Goal: Navigation & Orientation: Find specific page/section

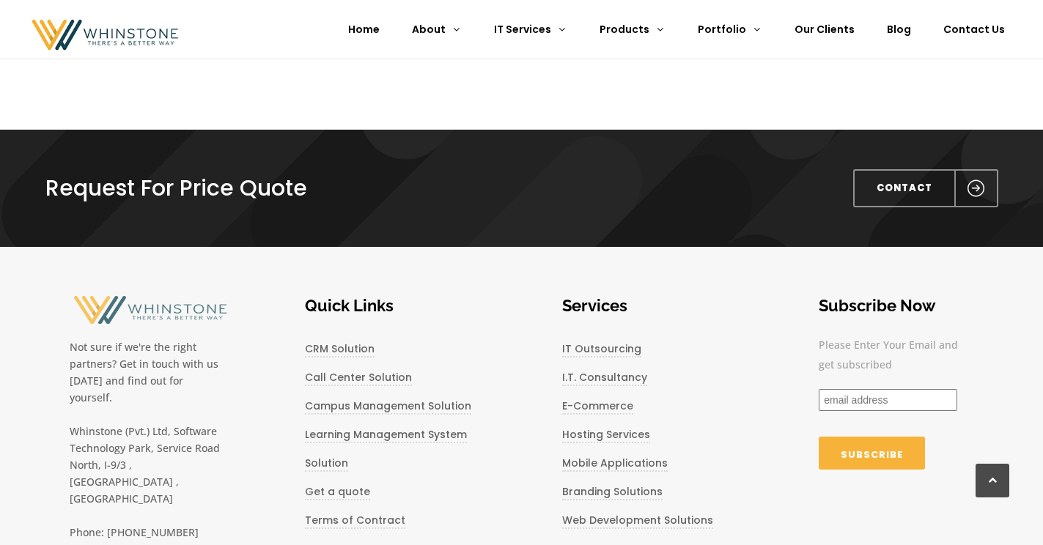
scroll to position [1232, 0]
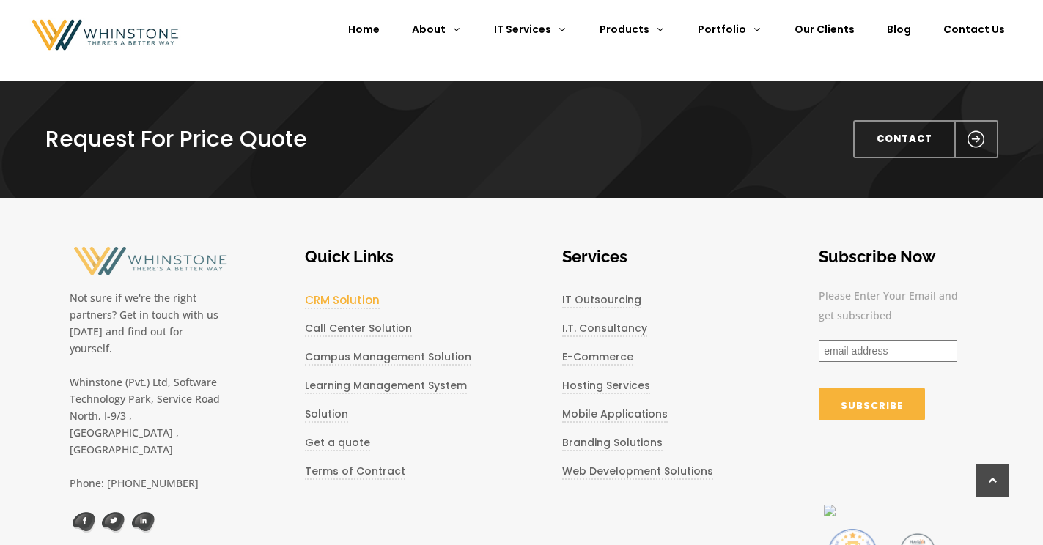
click at [362, 301] on link "CRM Solution" at bounding box center [342, 300] width 75 height 17
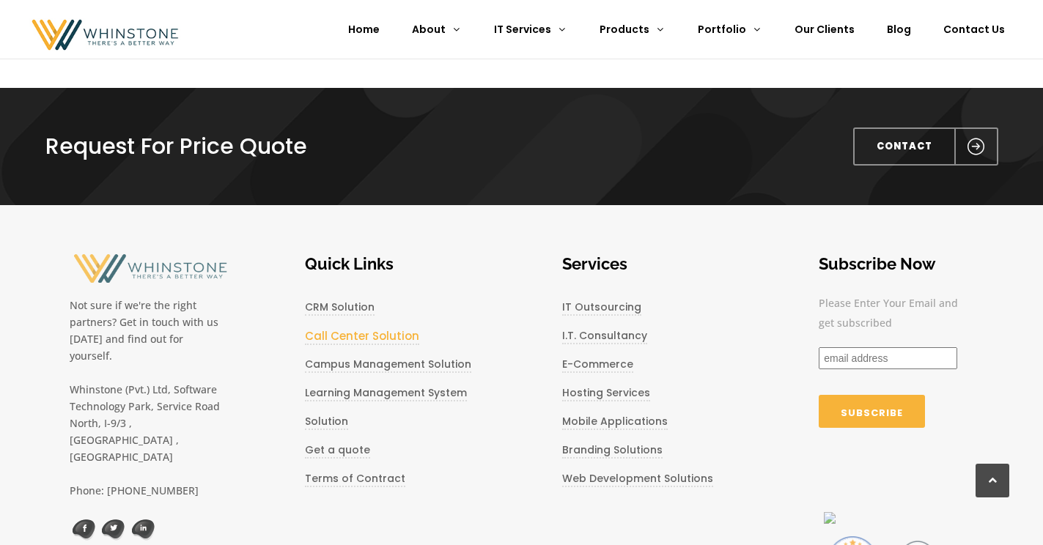
click at [367, 334] on link "Call Center Solution" at bounding box center [362, 336] width 114 height 17
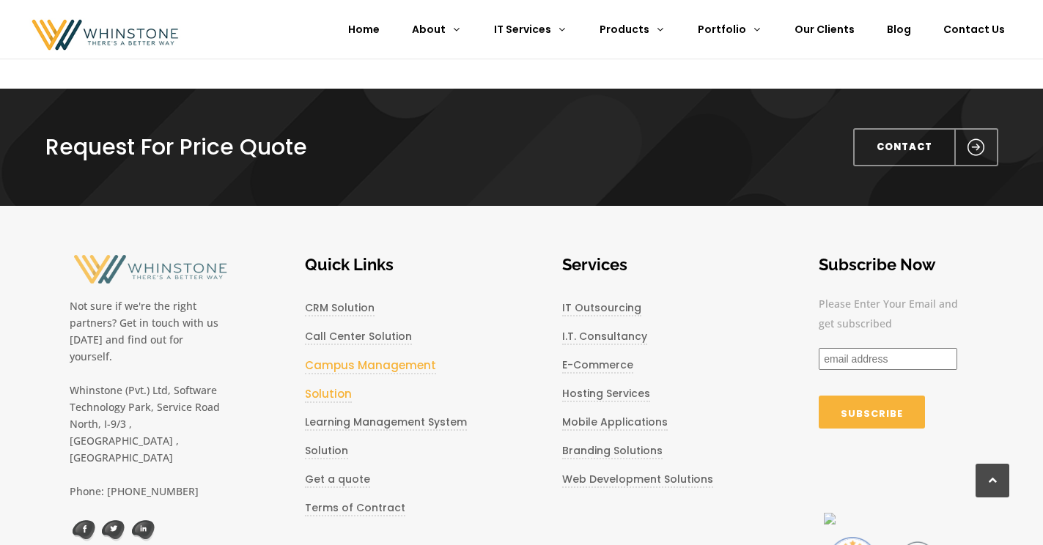
click at [373, 364] on link "Campus Management Solution" at bounding box center [370, 380] width 131 height 45
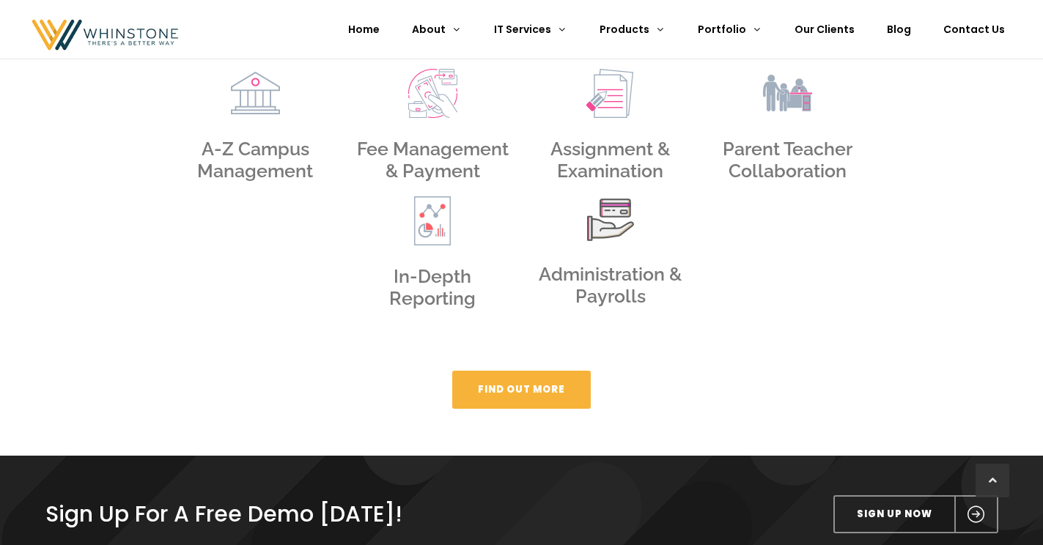
scroll to position [834, 0]
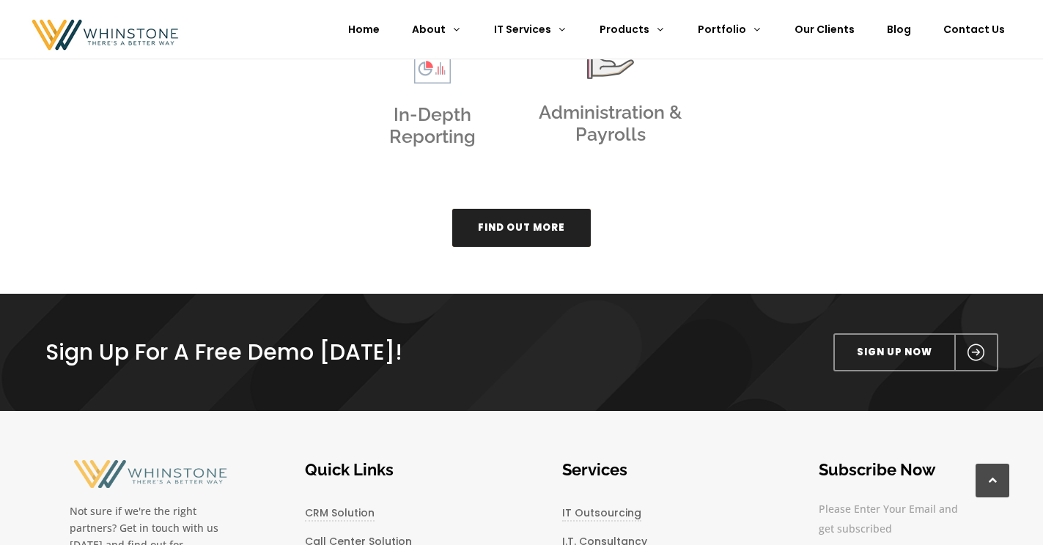
click at [489, 229] on span "Find Out More" at bounding box center [521, 228] width 87 height 14
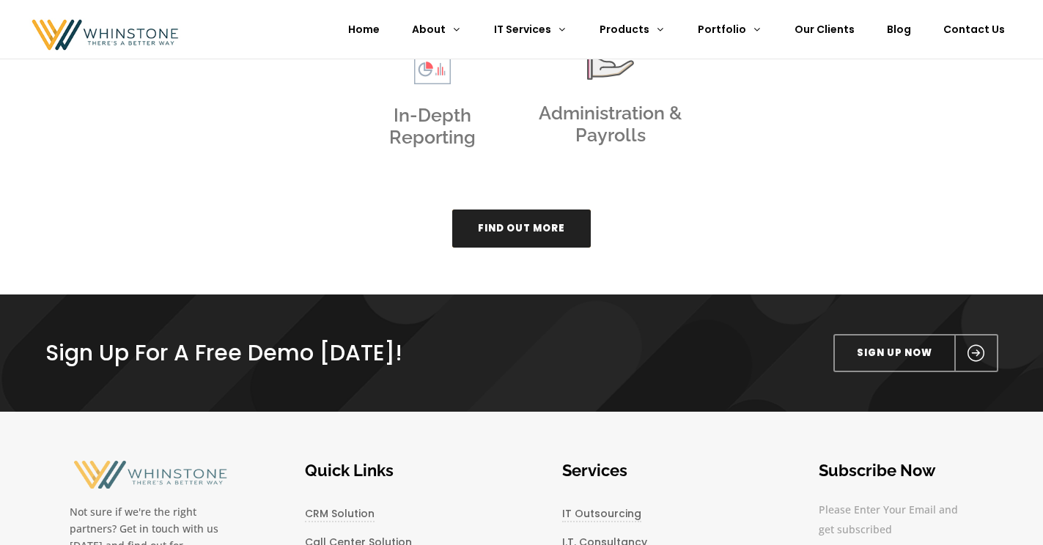
click at [558, 236] on span at bounding box center [522, 228] width 180 height 149
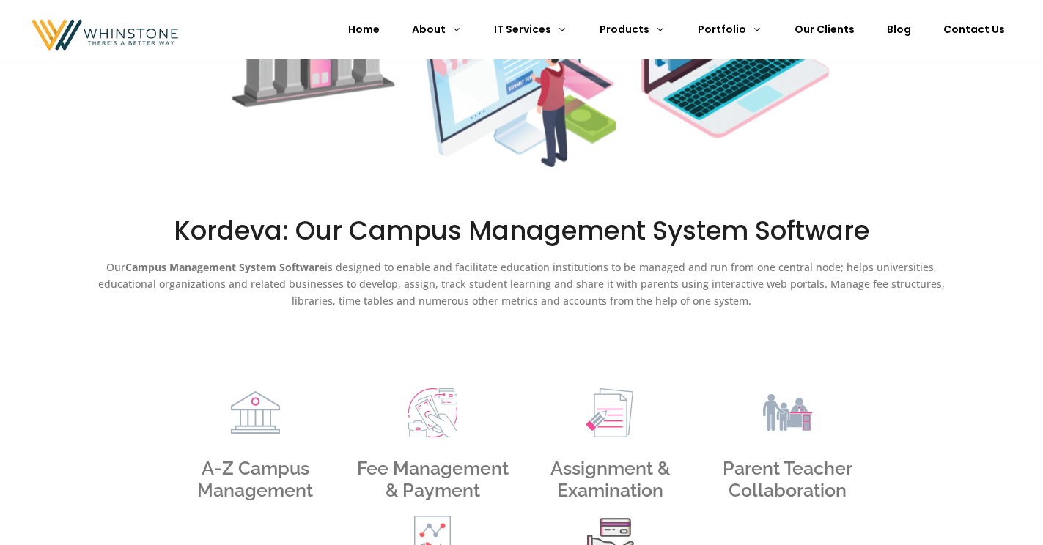
scroll to position [351, 0]
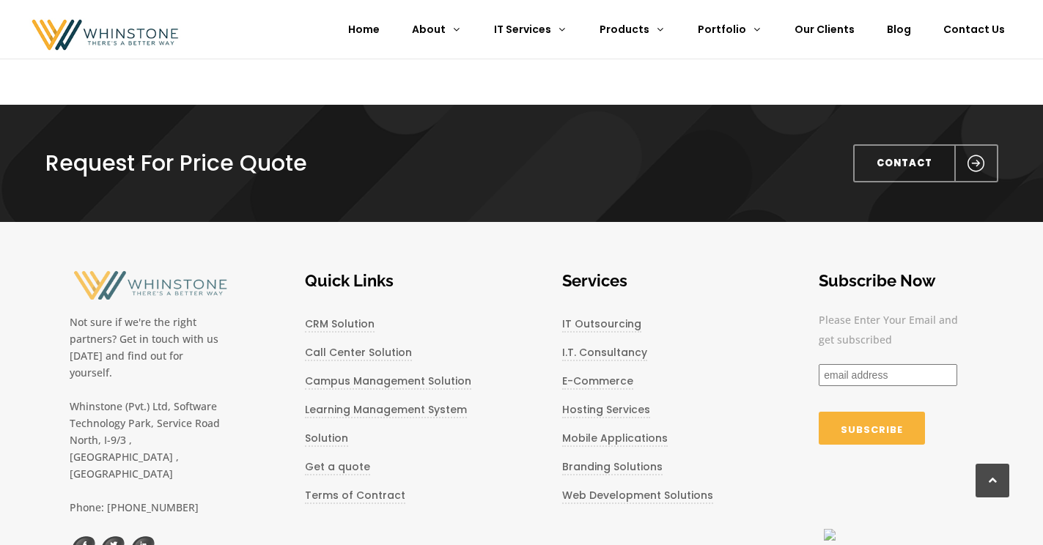
scroll to position [1632, 0]
click at [348, 410] on link "Learning Management System Solution" at bounding box center [370, 424] width 131 height 45
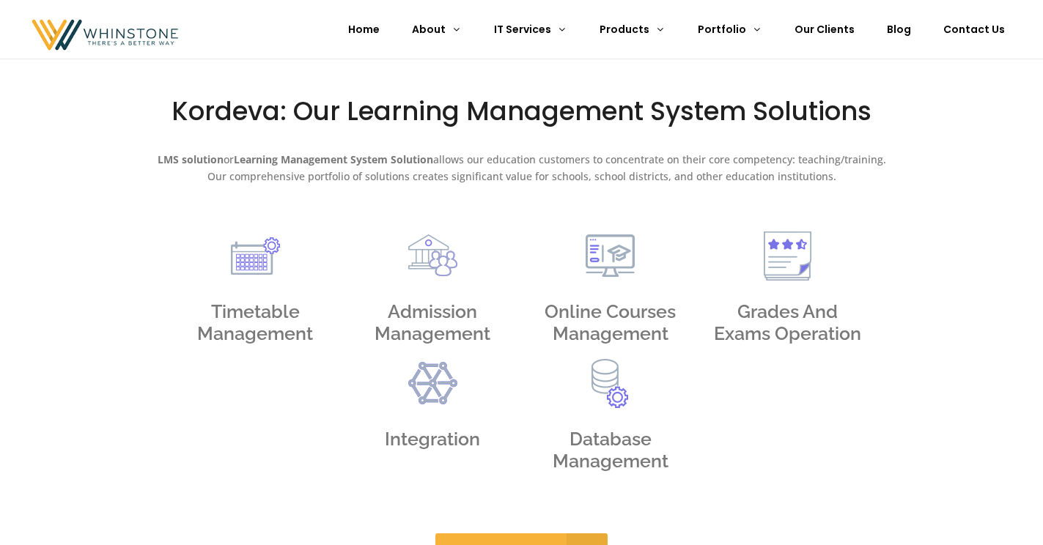
scroll to position [451, 0]
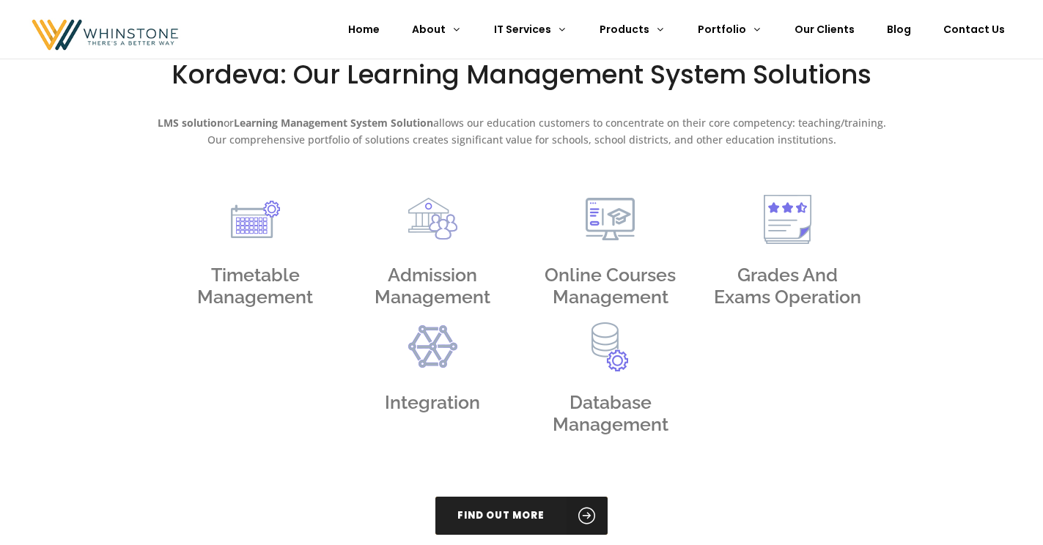
click at [567, 507] on span at bounding box center [587, 516] width 41 height 38
click at [587, 520] on span at bounding box center [587, 516] width 41 height 38
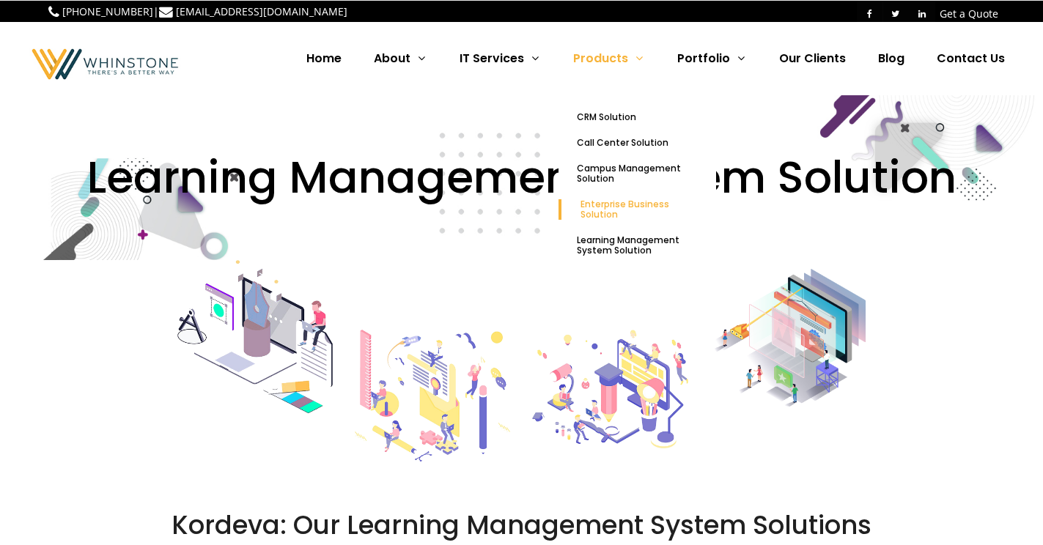
click at [626, 202] on span "Enterprise Business Solution" at bounding box center [625, 209] width 89 height 23
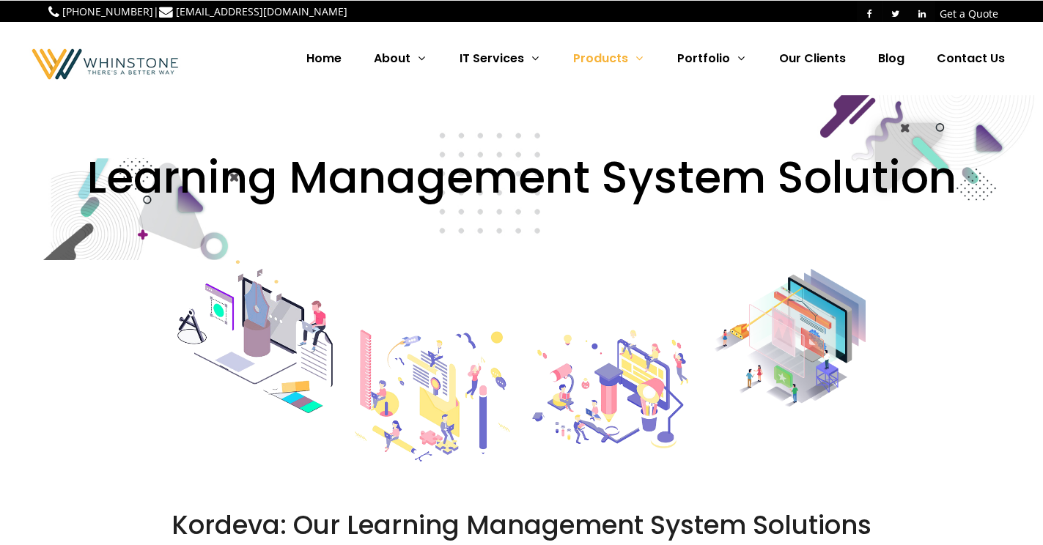
scroll to position [584, 0]
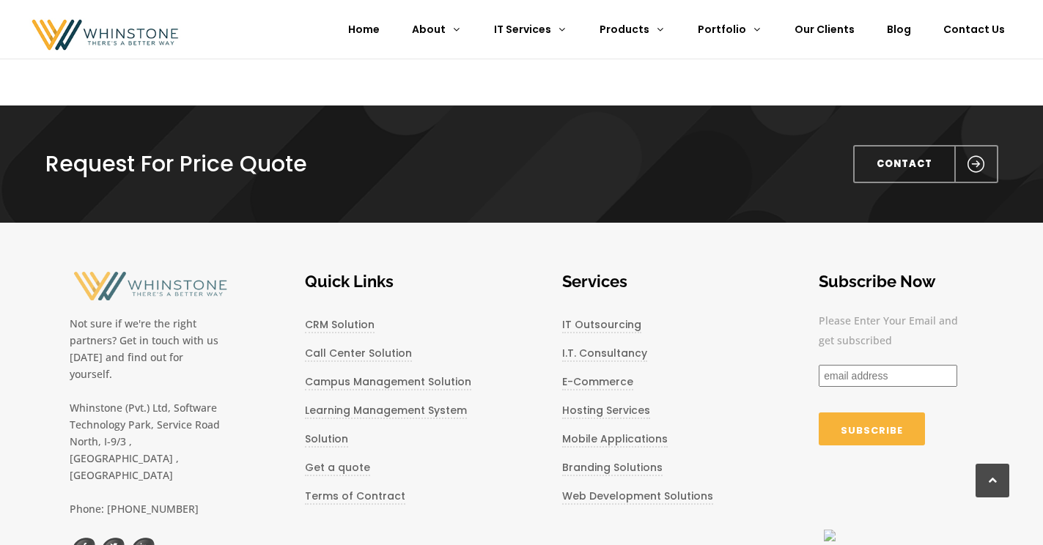
scroll to position [1631, 0]
click at [334, 438] on link "Learning Management System Solution" at bounding box center [370, 425] width 131 height 45
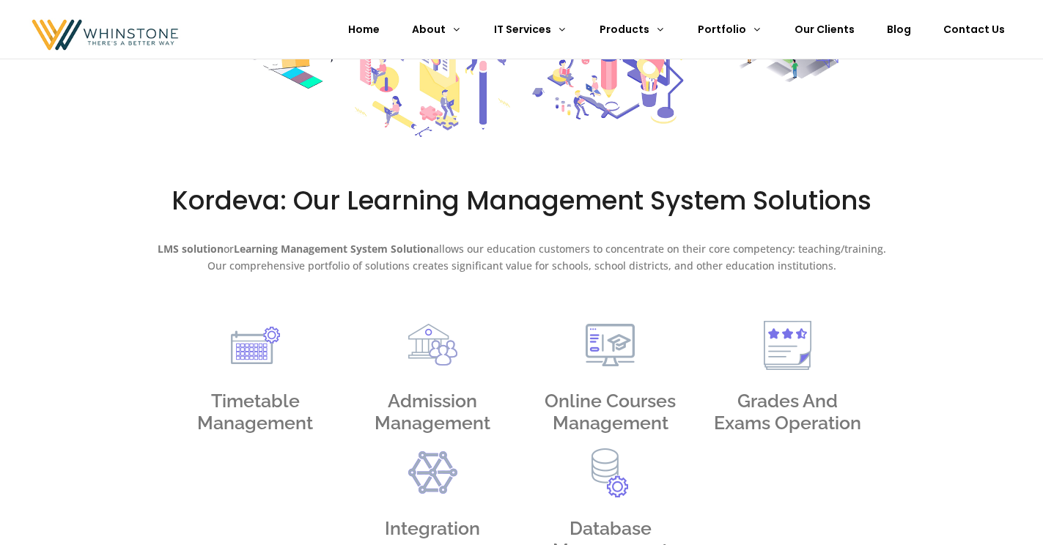
scroll to position [331, 0]
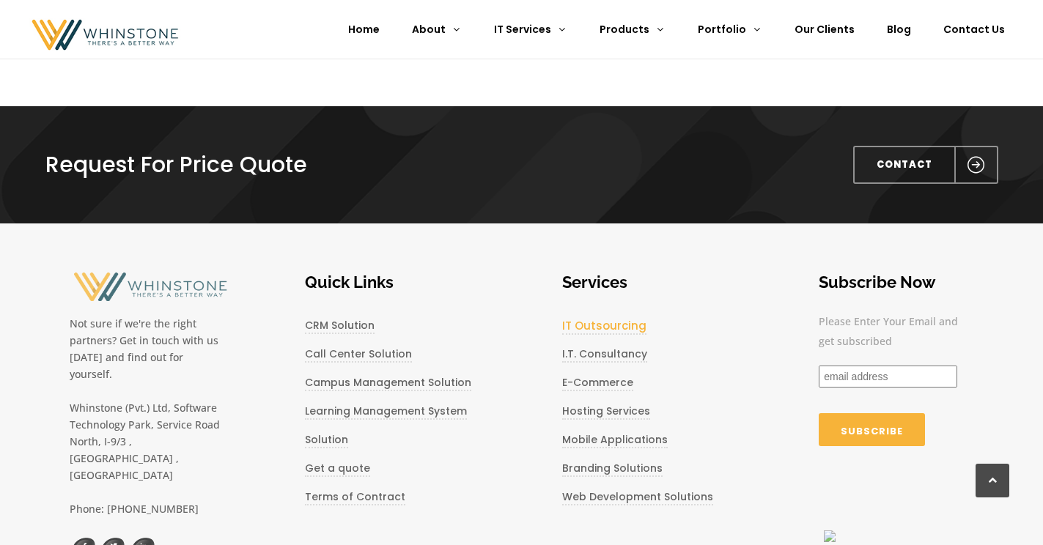
click at [604, 328] on link "IT Outsourcing" at bounding box center [604, 326] width 84 height 17
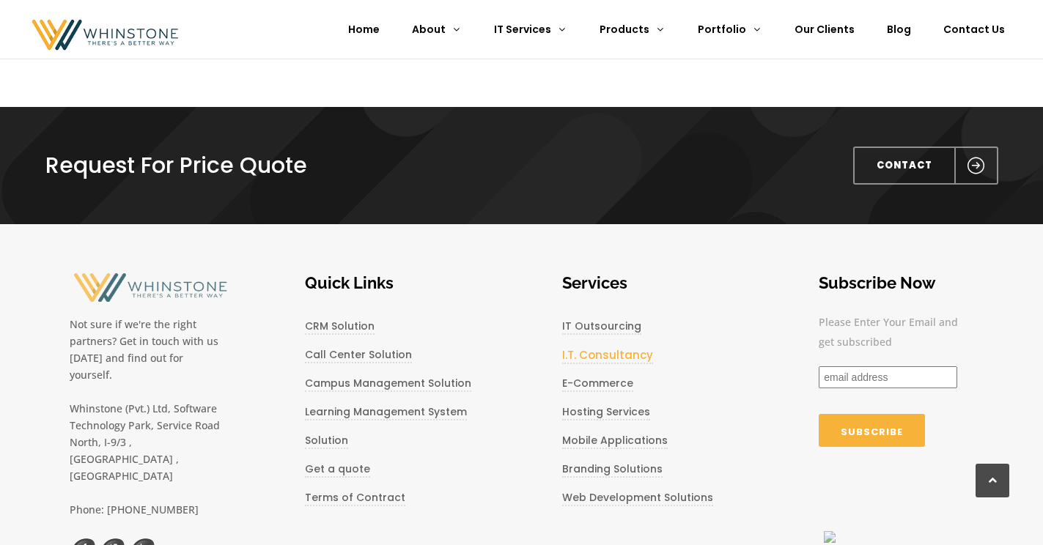
click at [596, 351] on link "I.T. Consultancy" at bounding box center [607, 355] width 91 height 17
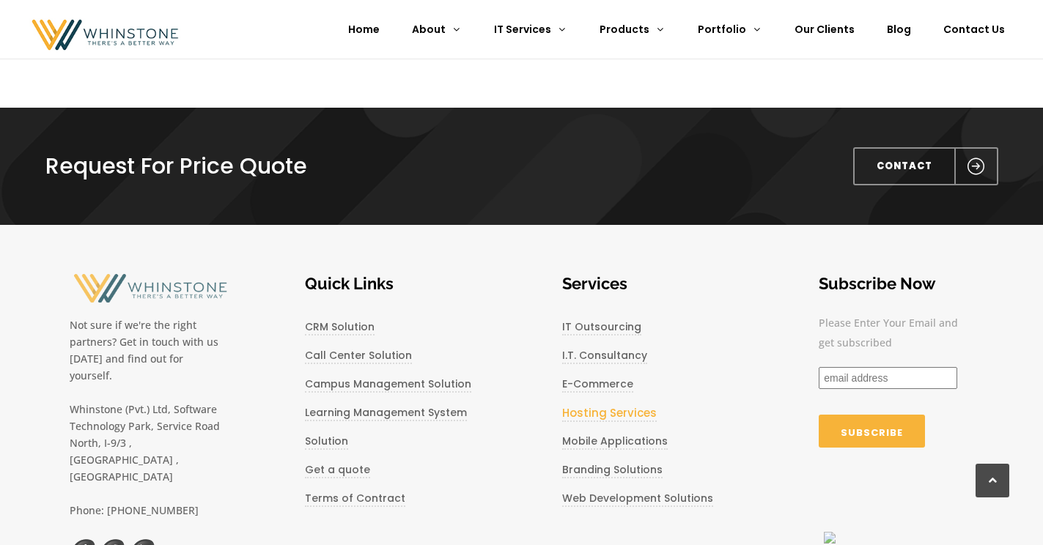
click at [603, 416] on link "Hosting Services" at bounding box center [609, 413] width 95 height 17
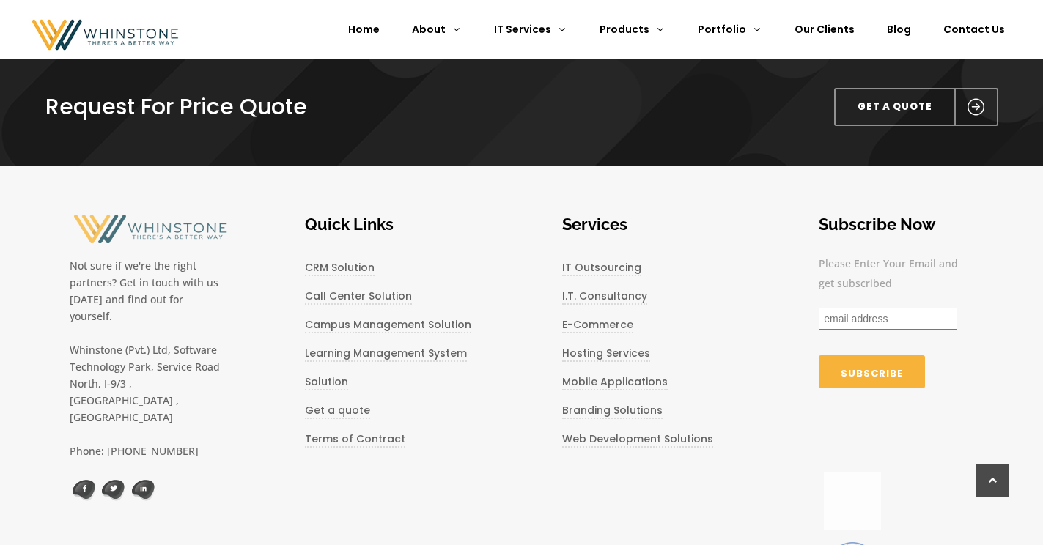
scroll to position [930, 0]
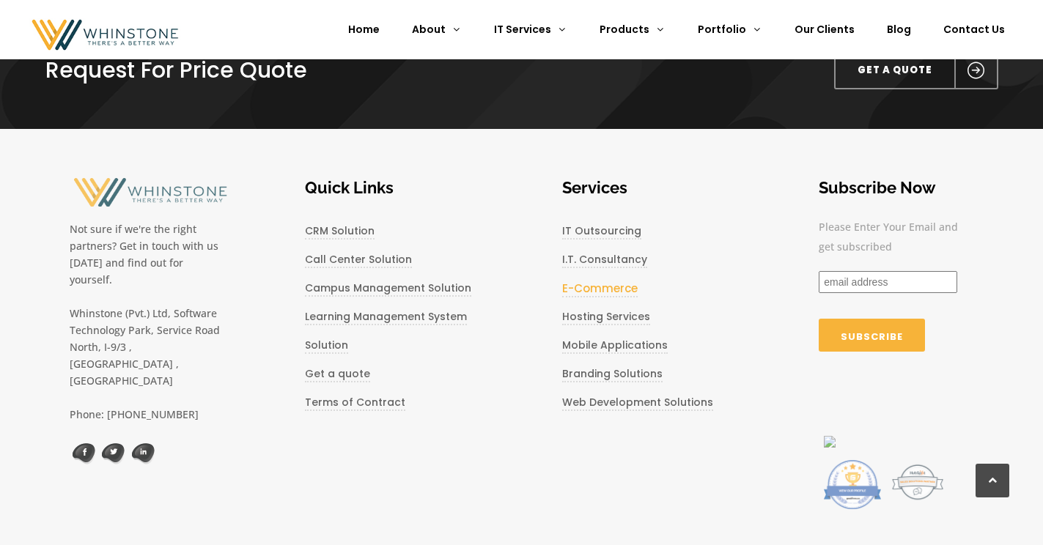
click at [592, 287] on link "E-Commerce" at bounding box center [600, 289] width 76 height 17
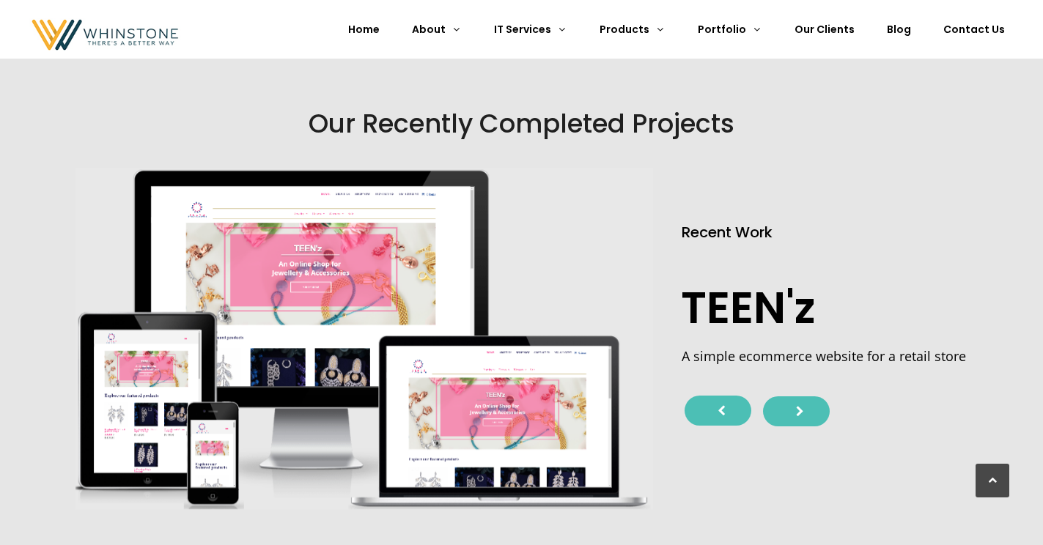
scroll to position [1780, 0]
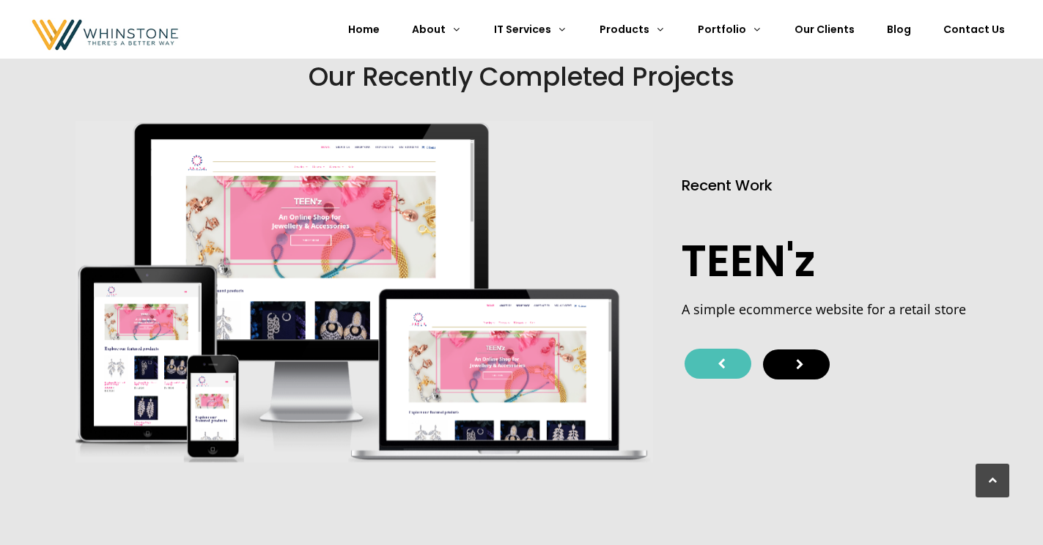
drag, startPoint x: 814, startPoint y: 368, endPoint x: 801, endPoint y: 365, distance: 13.5
click at [808, 368] on div at bounding box center [796, 365] width 67 height 30
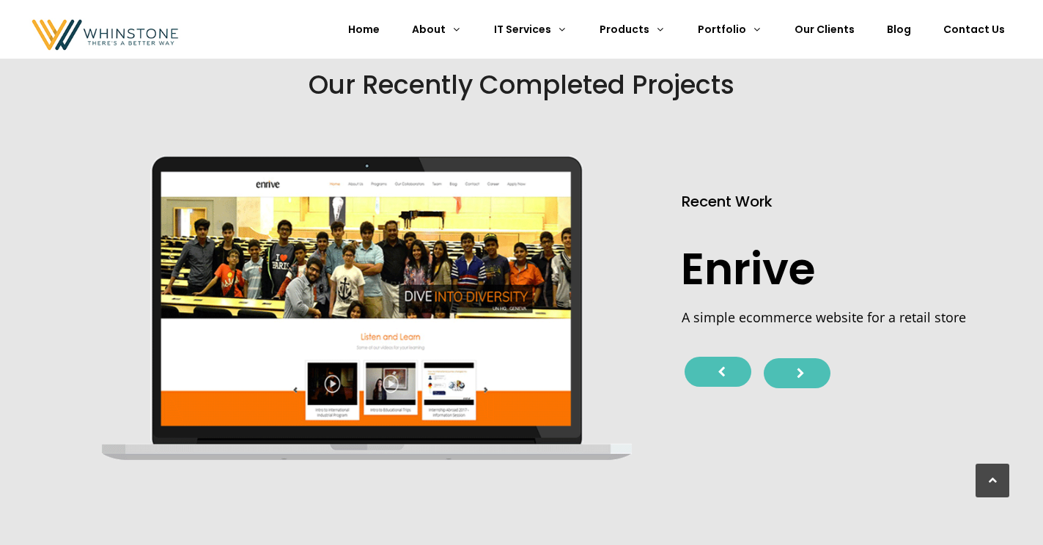
scroll to position [1773, 0]
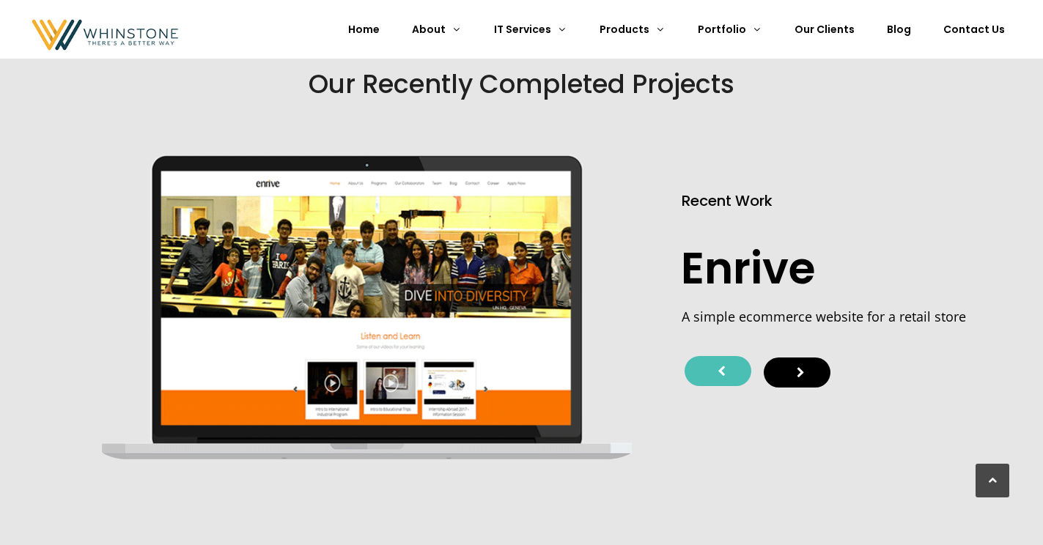
click at [793, 368] on div at bounding box center [797, 373] width 67 height 30
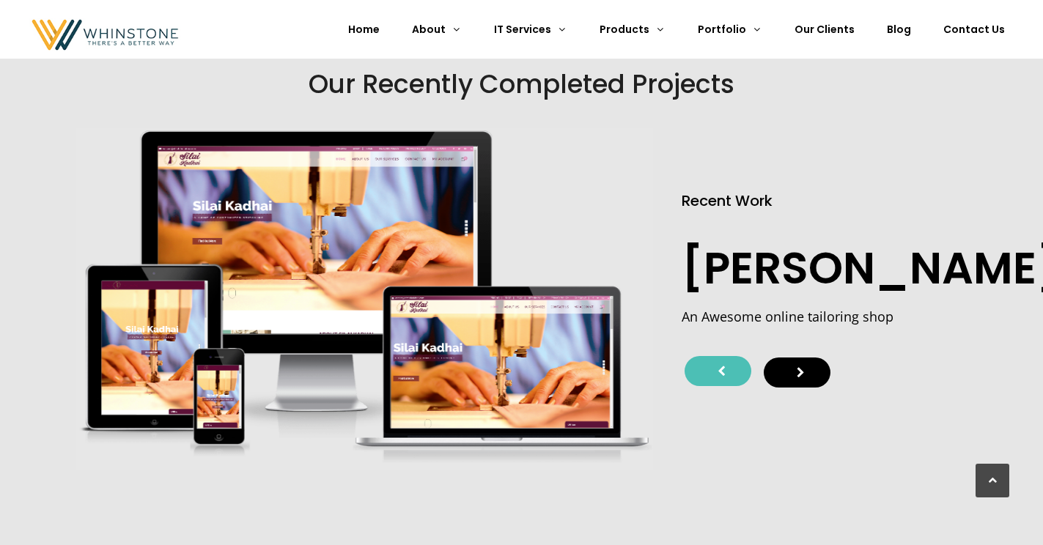
click at [796, 375] on div at bounding box center [797, 373] width 67 height 30
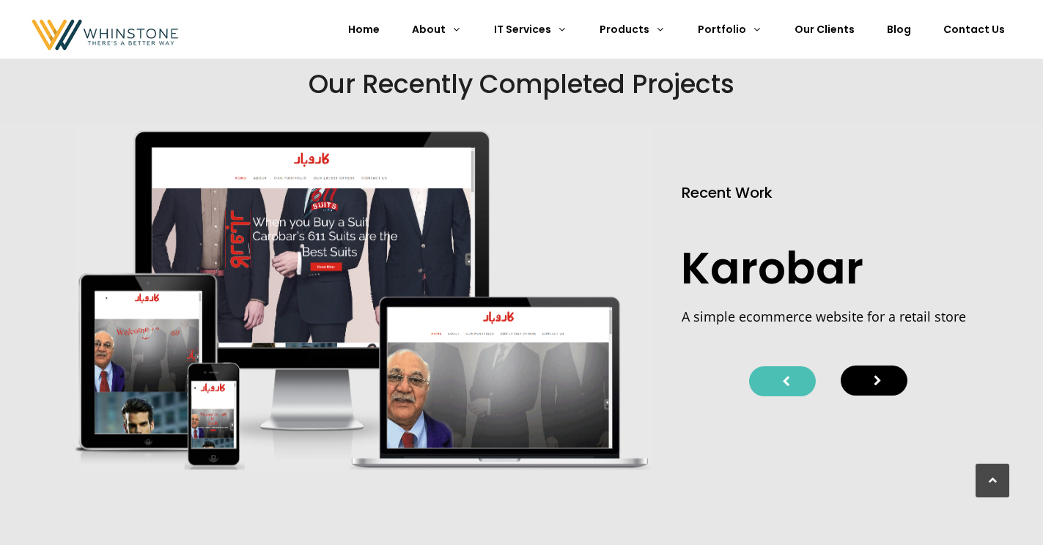
click at [880, 383] on icon at bounding box center [878, 380] width 8 height 11
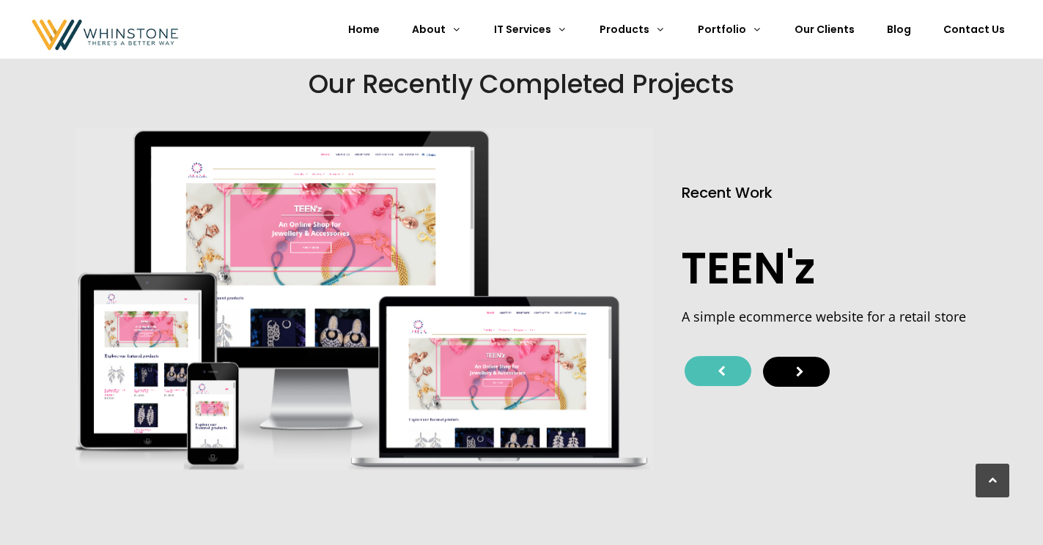
click at [801, 371] on icon at bounding box center [800, 372] width 8 height 11
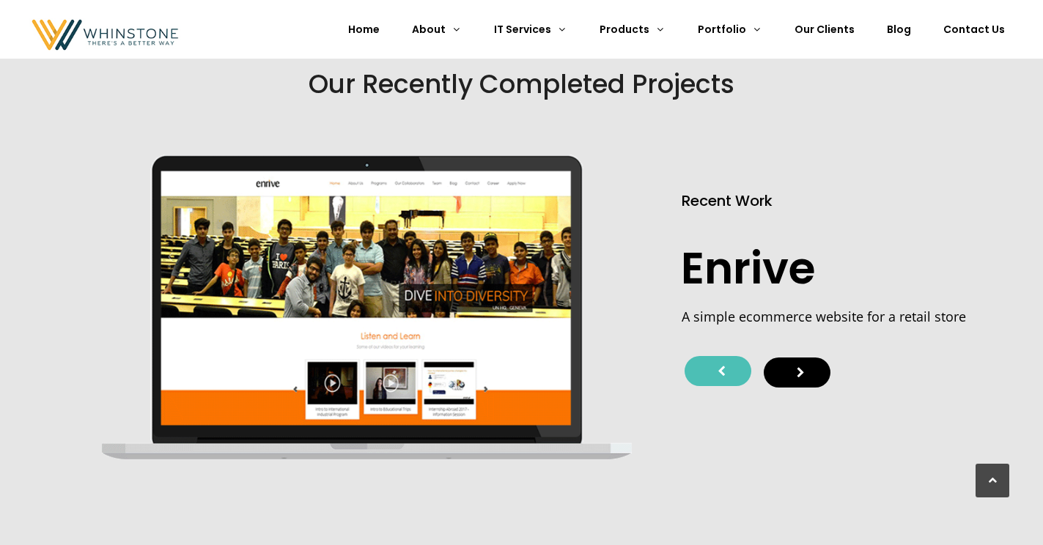
click at [795, 372] on div at bounding box center [797, 373] width 67 height 30
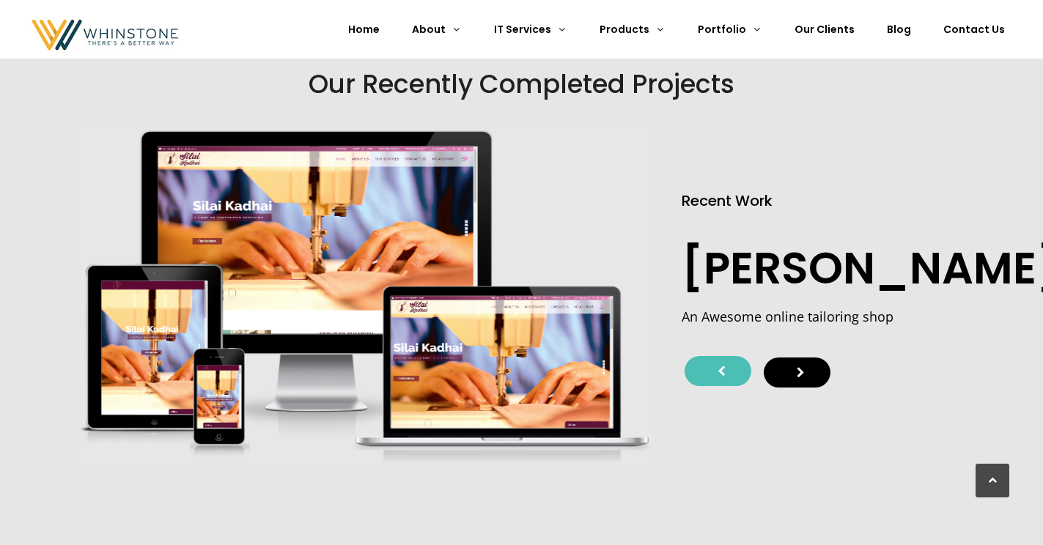
click at [815, 377] on div at bounding box center [797, 373] width 67 height 30
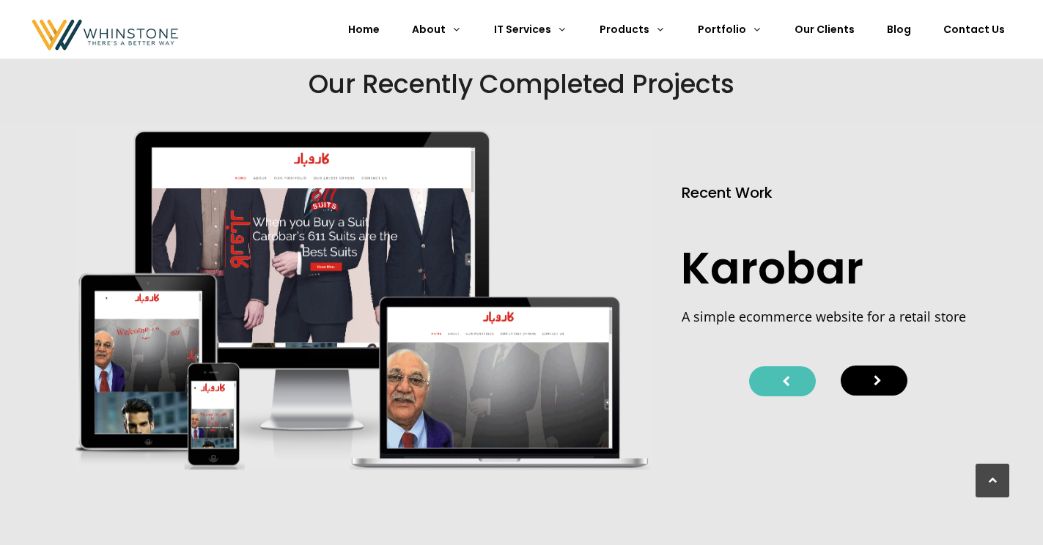
click at [891, 383] on div at bounding box center [874, 381] width 67 height 30
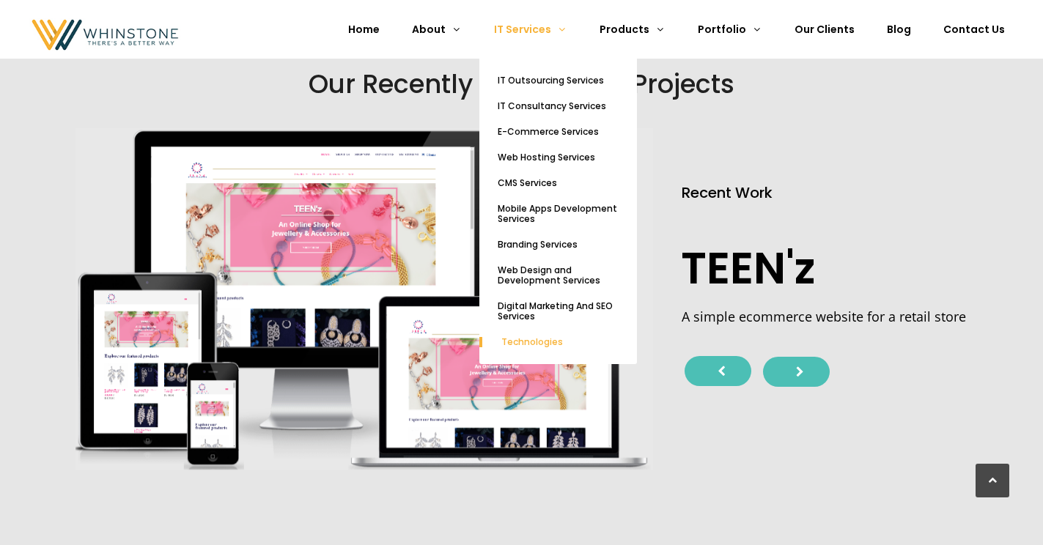
click at [562, 345] on span "Technologies" at bounding box center [532, 342] width 62 height 12
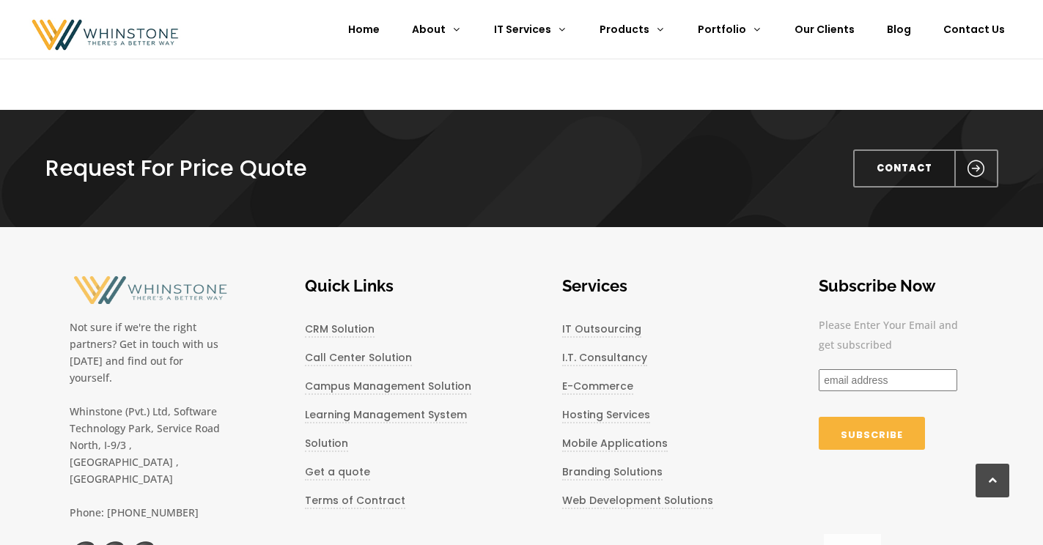
scroll to position [1397, 0]
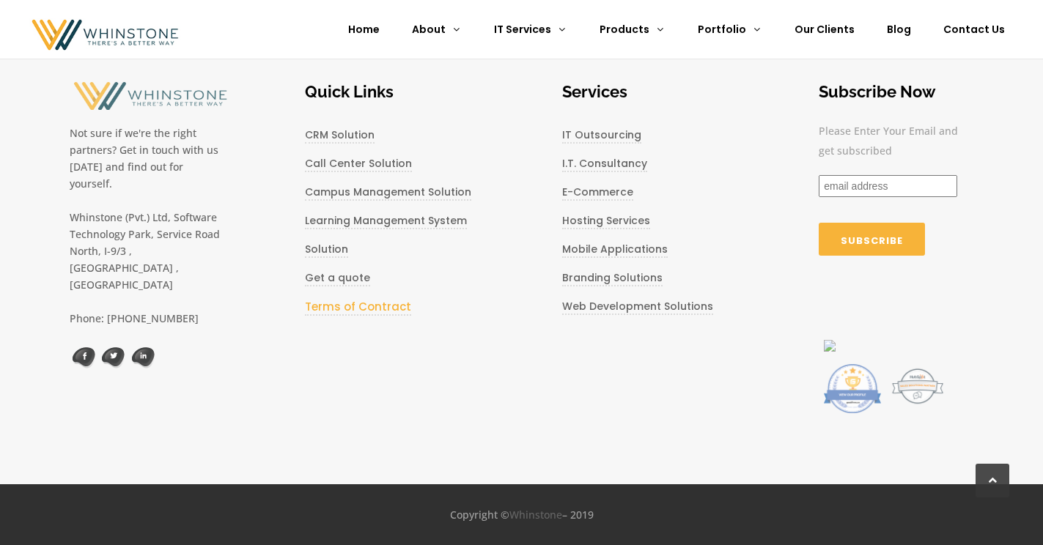
click at [350, 311] on link "Terms of Contract" at bounding box center [358, 307] width 106 height 17
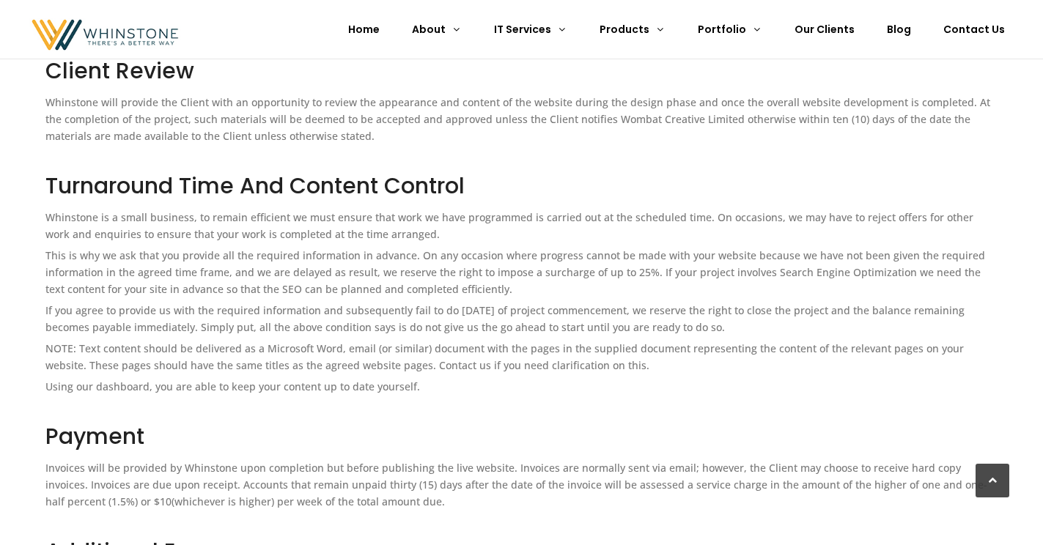
scroll to position [589, 0]
